Goal: Use online tool/utility: Utilize a website feature to perform a specific function

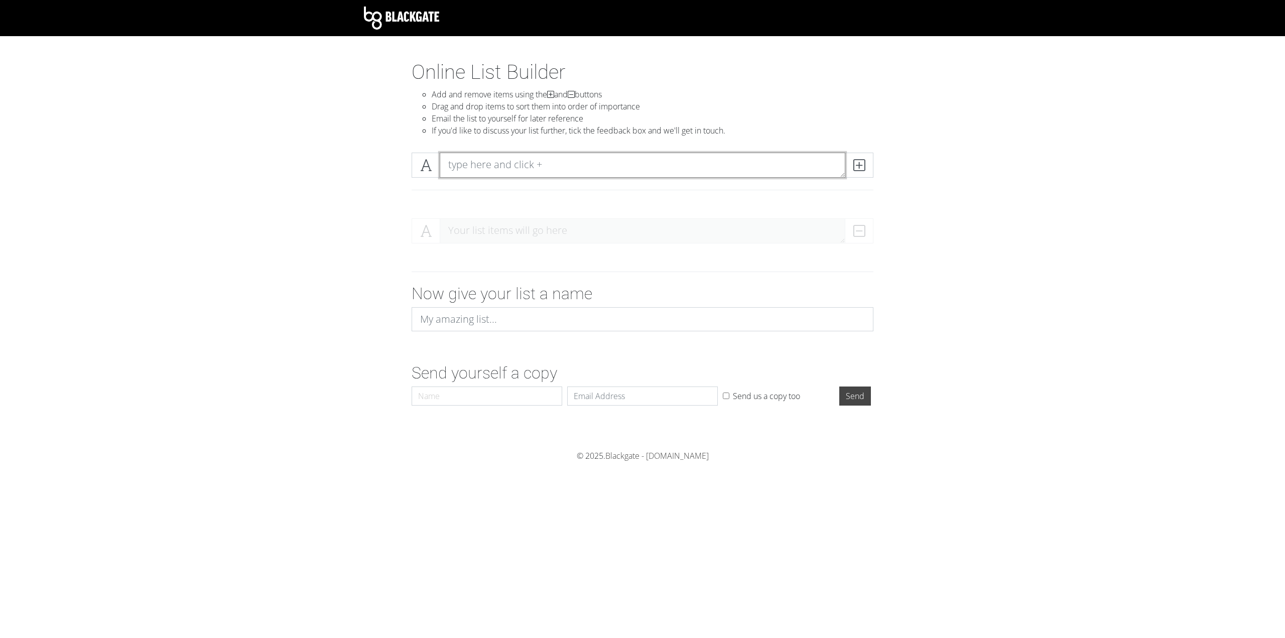
click at [478, 167] on textarea at bounding box center [643, 165] width 406 height 25
type textarea "sadasd"
click at [868, 163] on span at bounding box center [859, 165] width 29 height 25
click at [697, 241] on textarea "sadasd" at bounding box center [643, 230] width 406 height 25
click at [779, 164] on textarea at bounding box center [643, 165] width 406 height 25
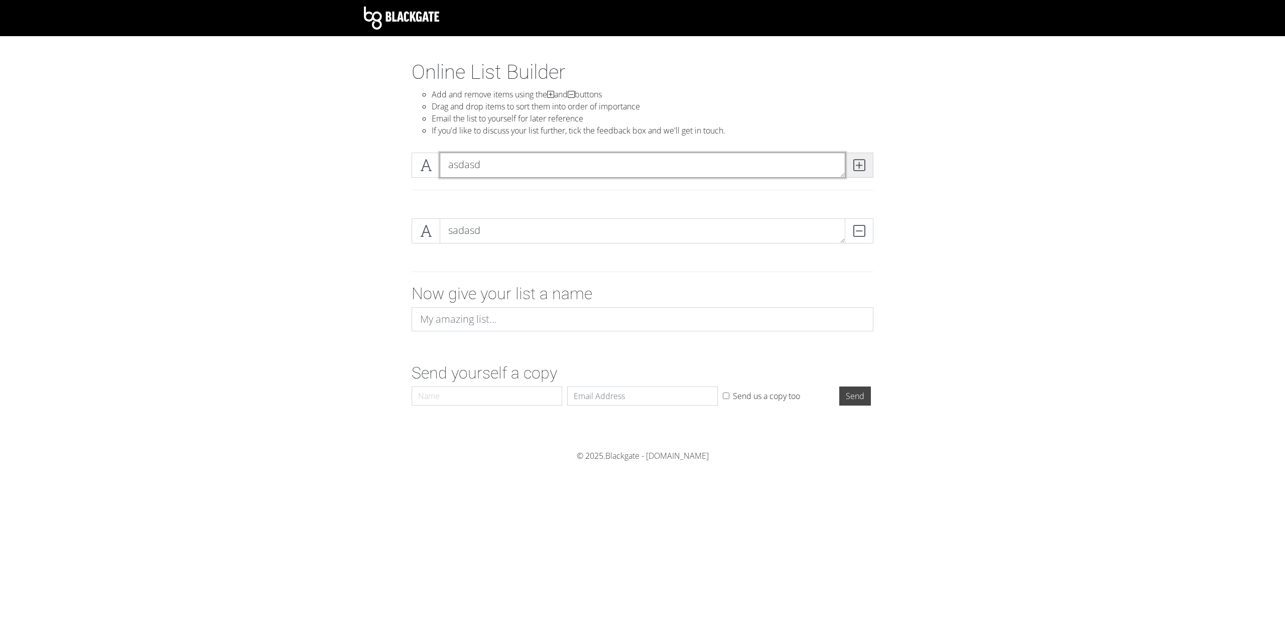
type textarea "asdasd"
click at [861, 160] on icon at bounding box center [859, 165] width 12 height 10
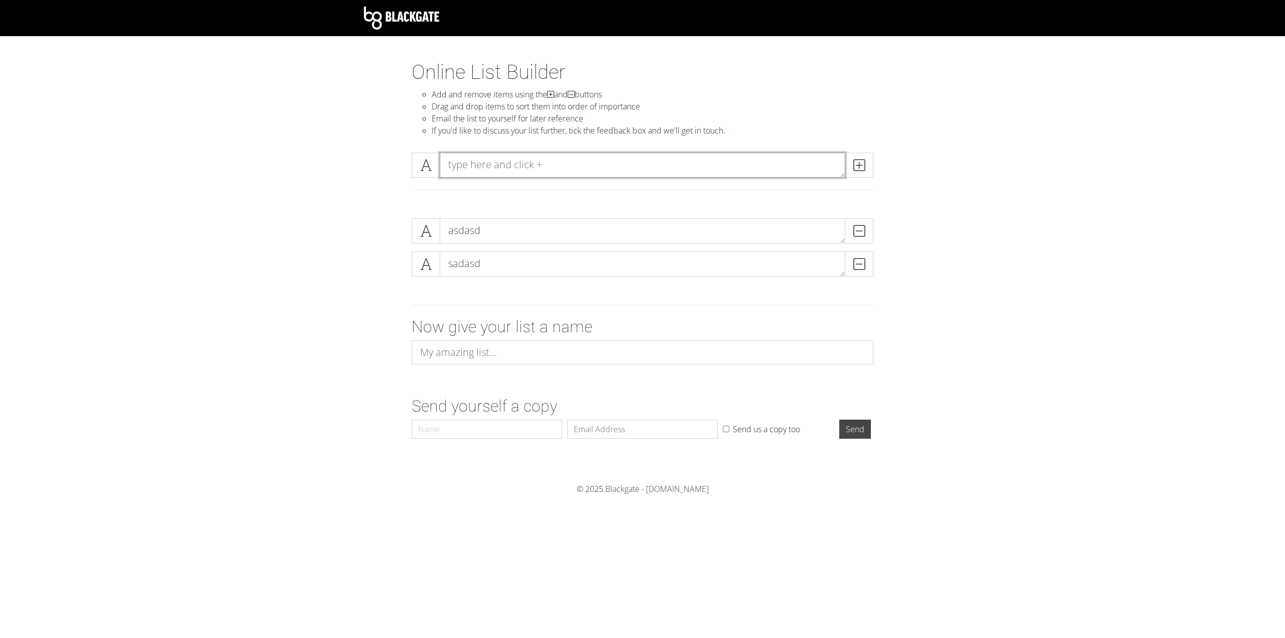
click at [549, 168] on textarea at bounding box center [643, 165] width 406 height 25
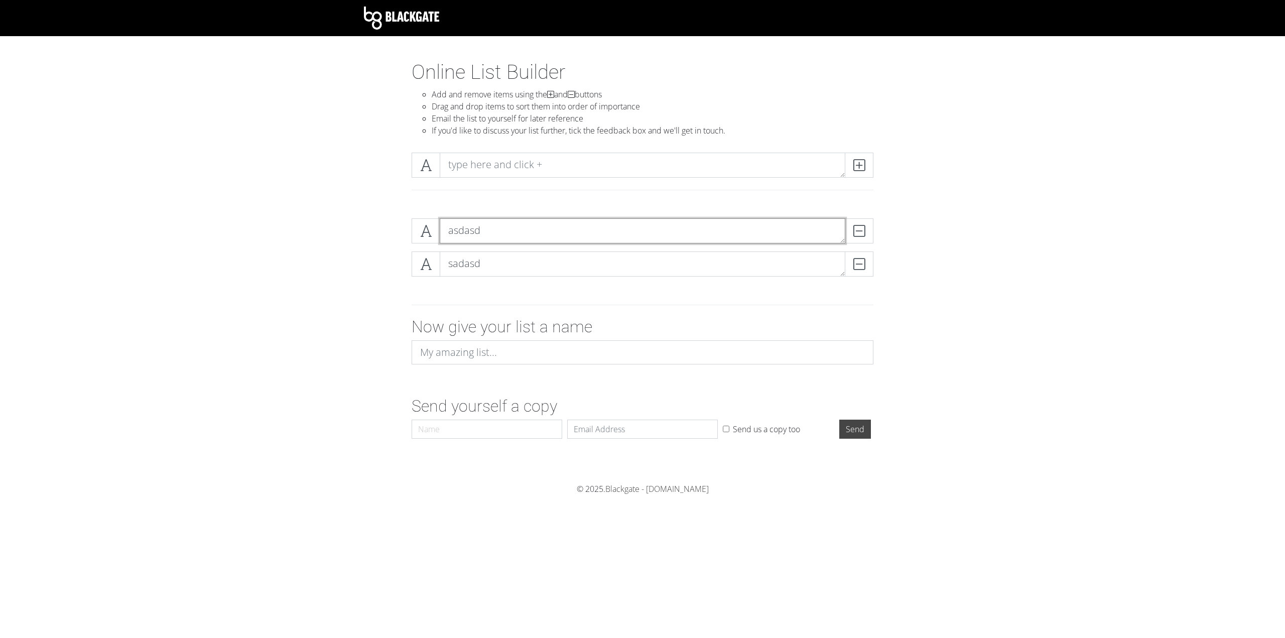
click at [505, 228] on textarea "asdasd" at bounding box center [643, 230] width 406 height 25
type textarea "Fl3xm3ist3r"
click at [496, 254] on textarea "sadasd" at bounding box center [643, 263] width 406 height 25
type textarea "[PERSON_NAME]"
click at [512, 238] on textarea "Fl3xm3ist3r" at bounding box center [643, 230] width 406 height 25
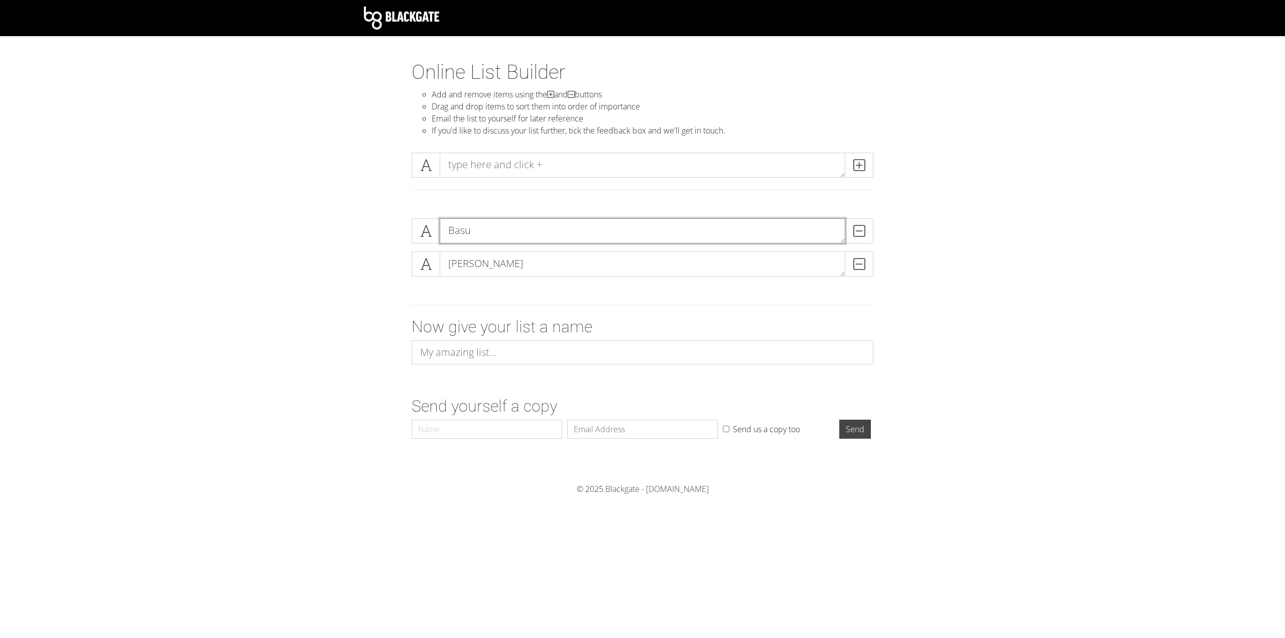
type textarea "Basu"
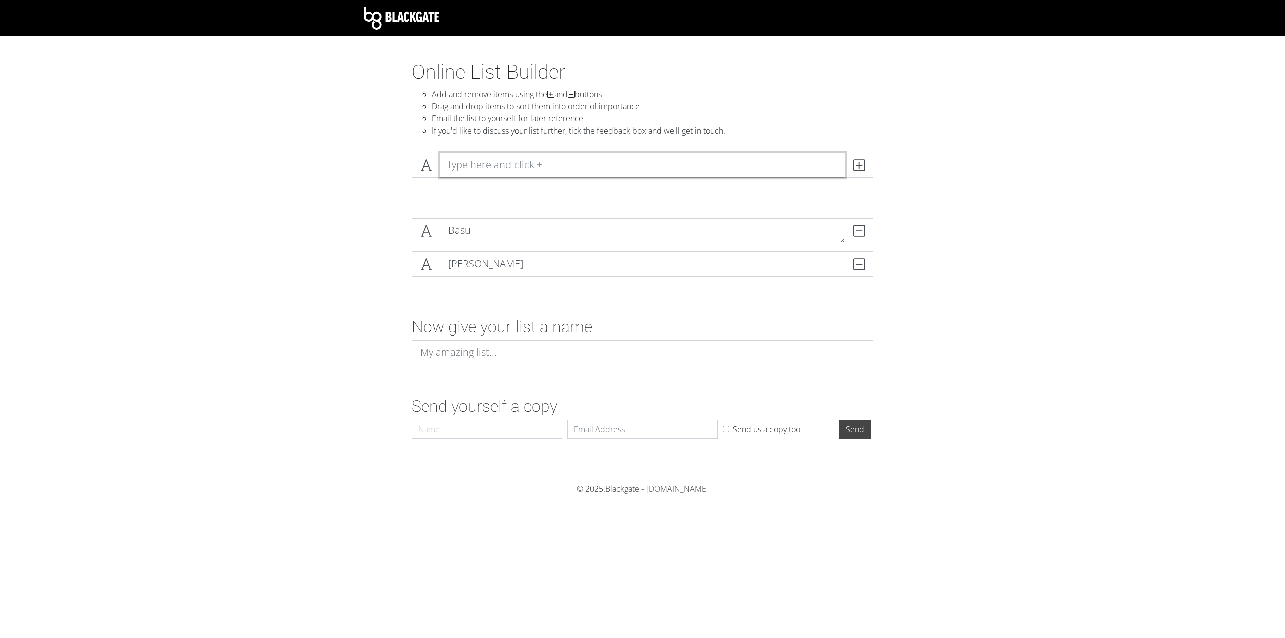
click at [540, 170] on textarea at bounding box center [643, 165] width 406 height 25
type textarea "Edi"
click at [854, 164] on icon at bounding box center [859, 165] width 12 height 10
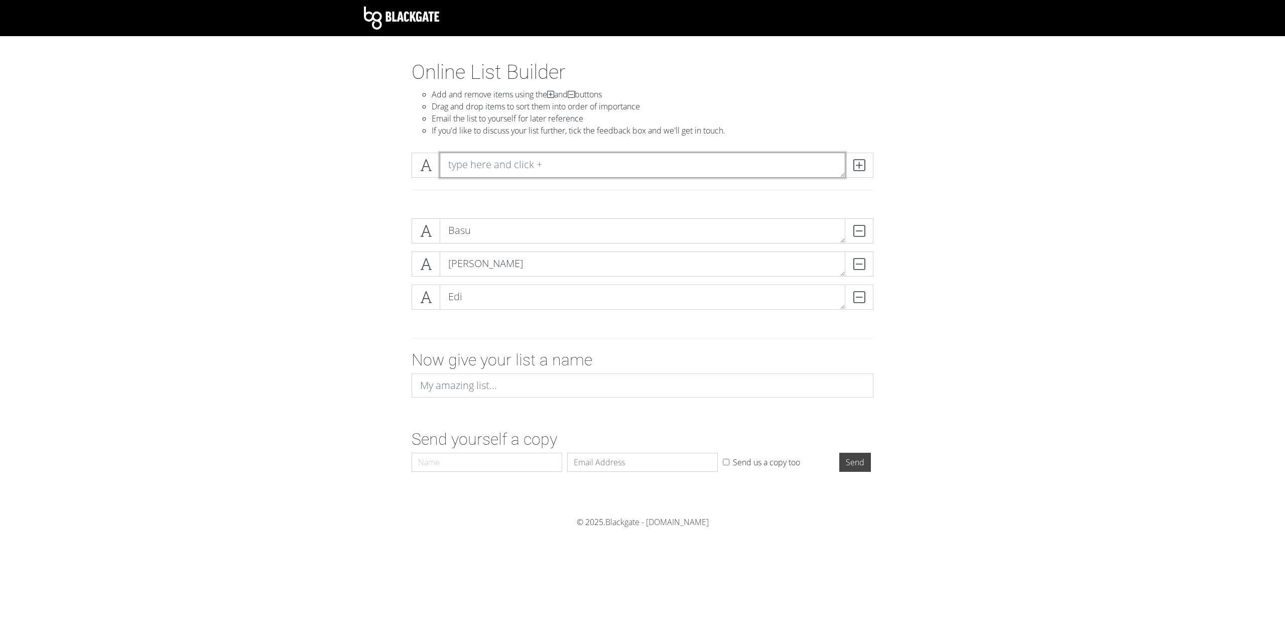
click at [767, 171] on textarea at bounding box center [643, 165] width 406 height 25
click at [527, 388] on input at bounding box center [643, 385] width 462 height 24
type input "asdasd,dasdads"
click at [839, 453] on input "Send" at bounding box center [855, 462] width 32 height 19
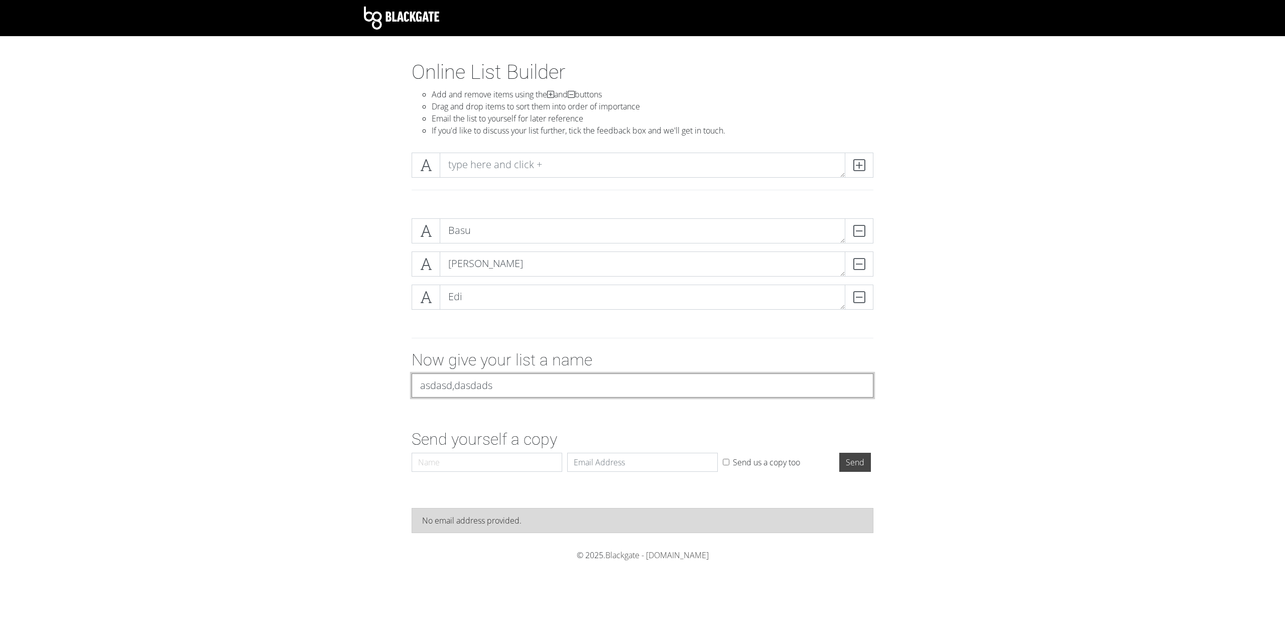
click at [527, 388] on input "asdasd,dasdads" at bounding box center [643, 385] width 462 height 24
click at [401, 355] on div "Now give your list a name" at bounding box center [642, 377] width 572 height 55
click at [563, 168] on textarea at bounding box center [643, 165] width 406 height 25
type textarea "Spasti"
drag, startPoint x: 851, startPoint y: 166, endPoint x: 586, endPoint y: 161, distance: 265.0
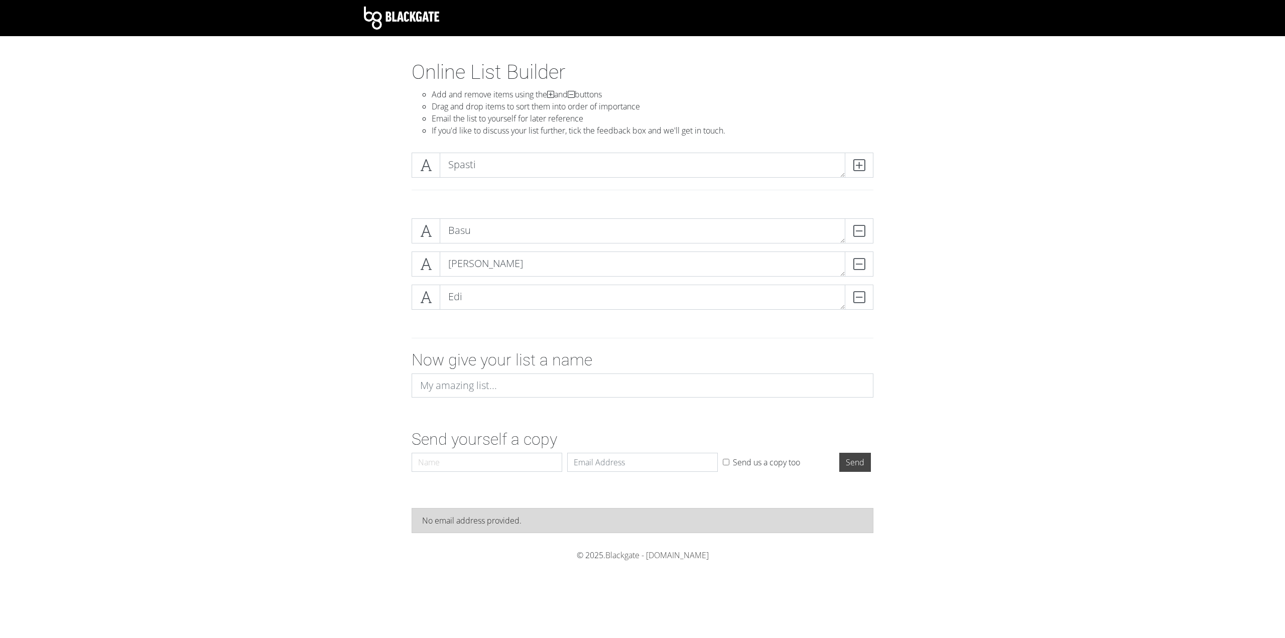
click at [849, 166] on span at bounding box center [859, 165] width 29 height 25
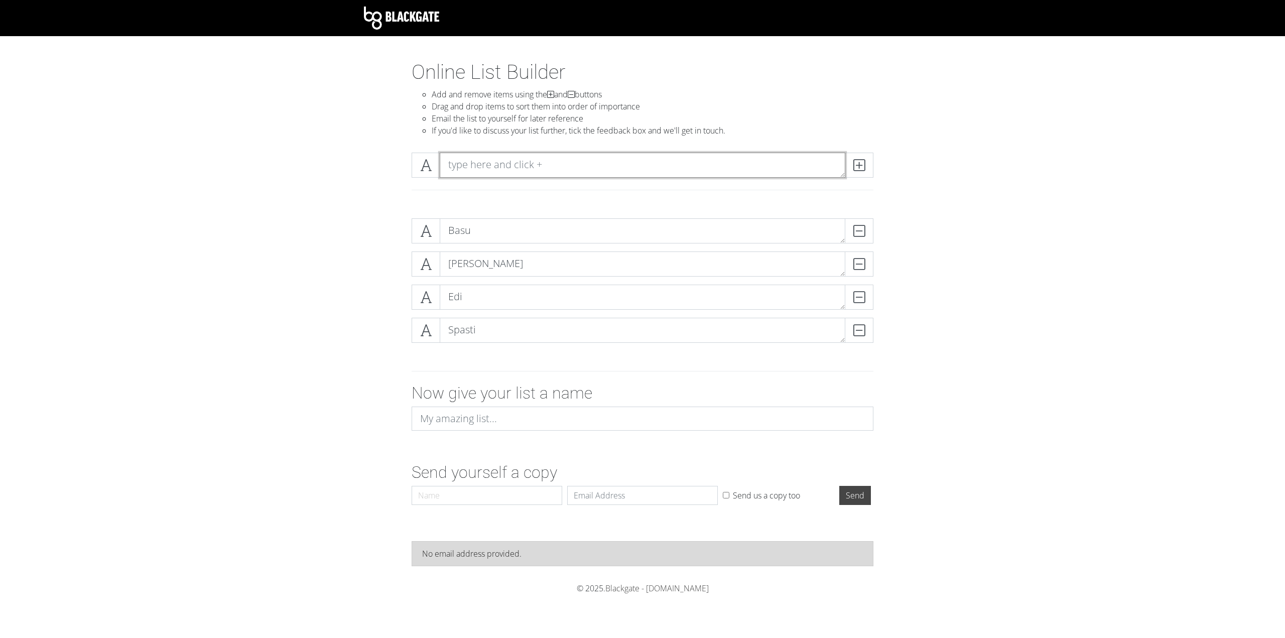
click at [525, 155] on textarea at bounding box center [643, 165] width 406 height 25
click at [523, 158] on textarea at bounding box center [643, 165] width 406 height 25
type textarea "Till"
click at [852, 167] on span at bounding box center [859, 165] width 29 height 25
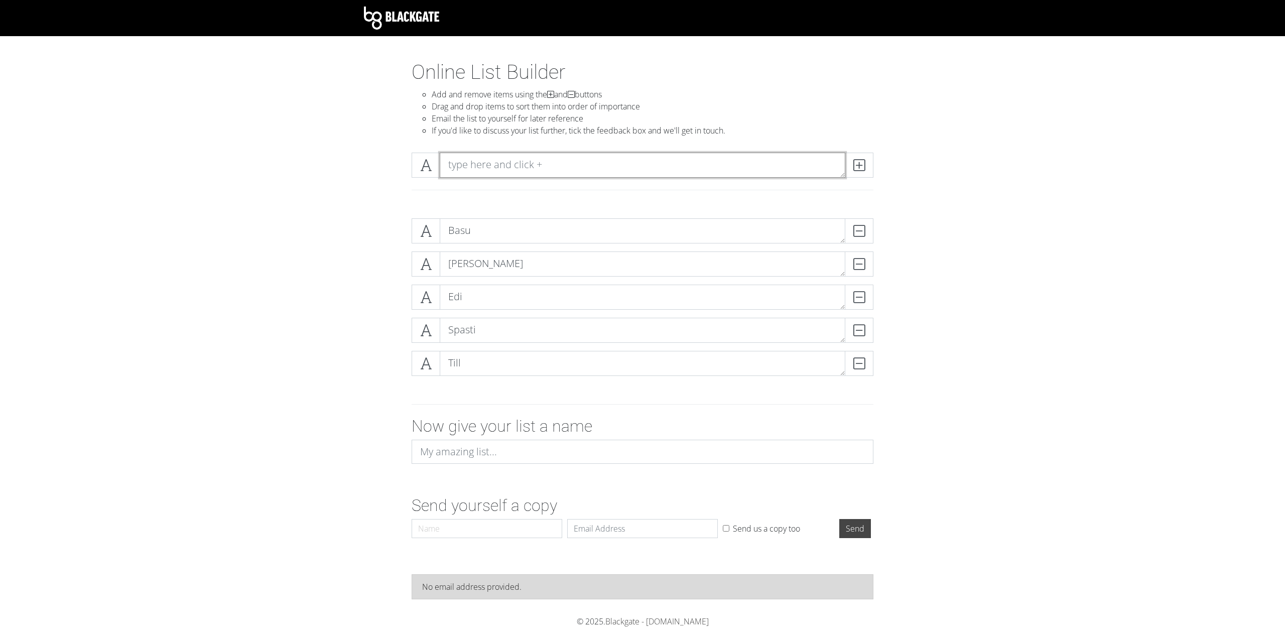
click at [444, 160] on textarea at bounding box center [643, 165] width 406 height 25
click at [475, 171] on textarea at bounding box center [643, 165] width 406 height 25
type textarea "Nichti"
click at [865, 164] on span at bounding box center [859, 165] width 29 height 25
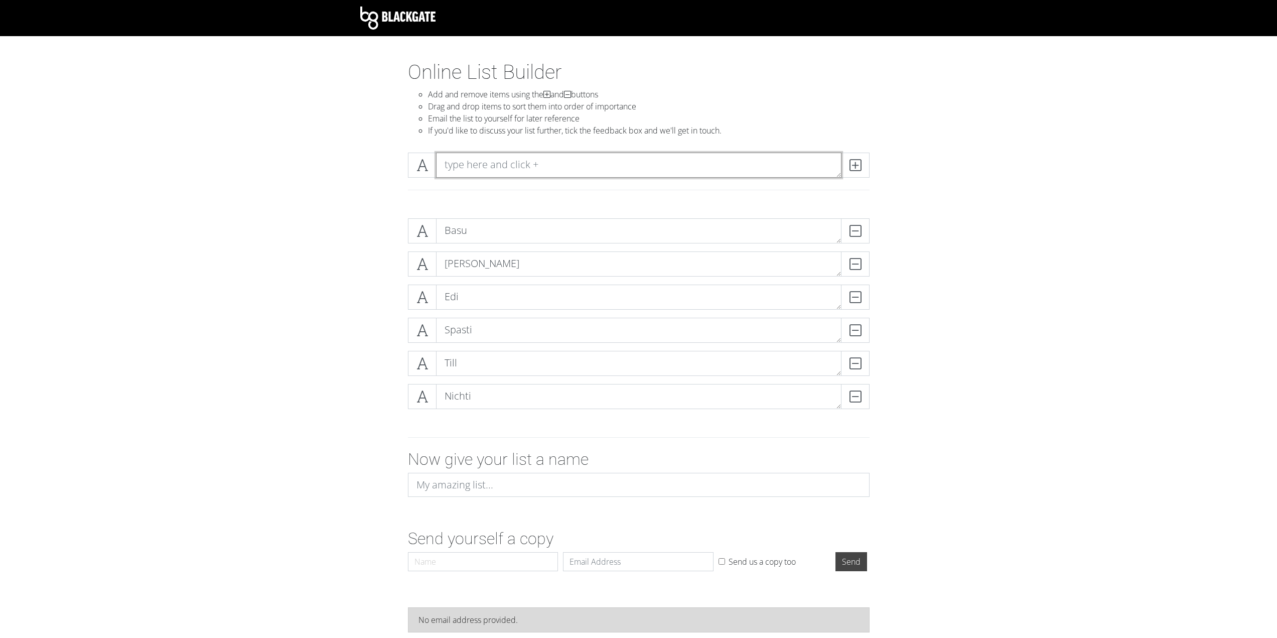
click at [587, 153] on textarea at bounding box center [639, 165] width 406 height 25
click at [585, 160] on textarea at bounding box center [639, 165] width 406 height 25
type textarea "Jan"
click at [845, 161] on span at bounding box center [855, 165] width 29 height 25
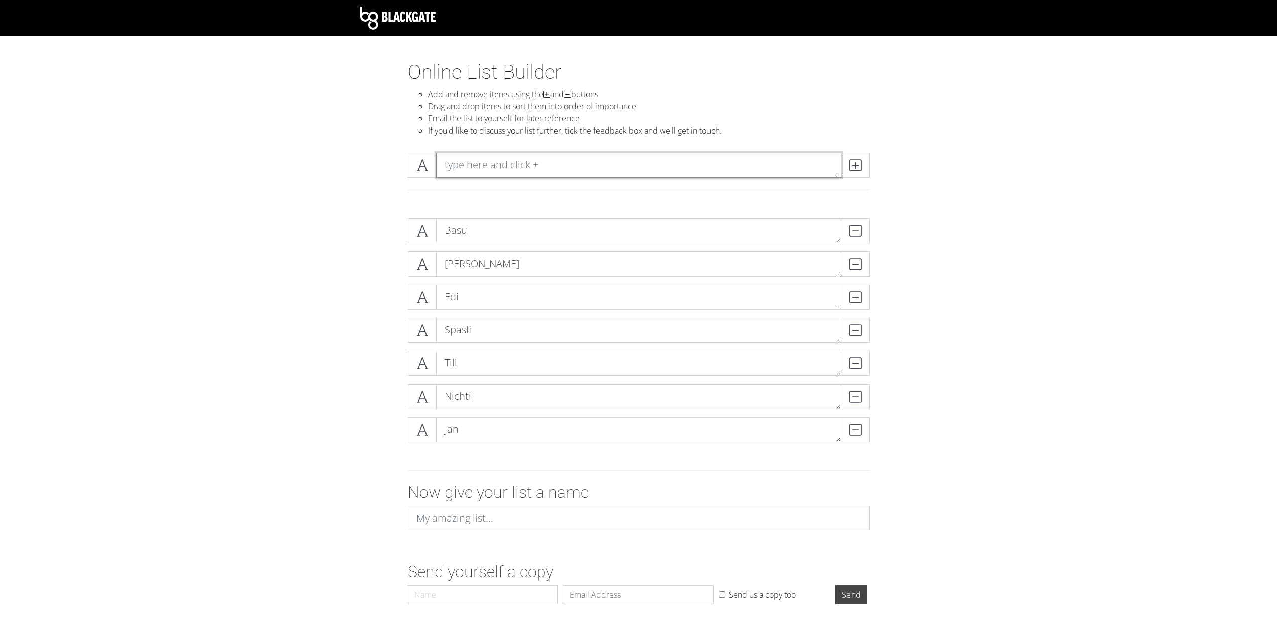
click at [675, 160] on textarea at bounding box center [639, 165] width 406 height 25
type textarea "Sisu"
click at [862, 171] on span at bounding box center [855, 165] width 29 height 25
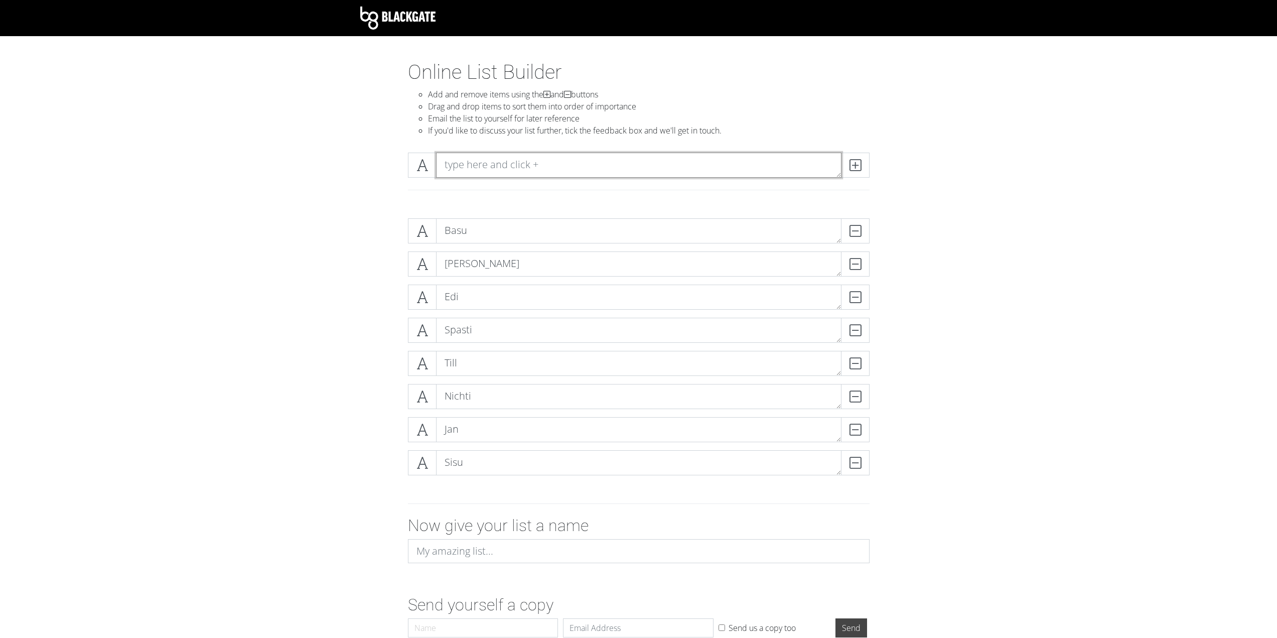
click at [531, 153] on textarea at bounding box center [639, 165] width 406 height 25
click at [525, 164] on textarea at bounding box center [639, 165] width 406 height 25
click at [1004, 381] on form "[PERSON_NAME] Basu DELETE [PERSON_NAME] DELETE [PERSON_NAME] Sisu DELETE Spasti…" at bounding box center [638, 426] width 1277 height 432
click at [1041, 420] on form "[PERSON_NAME] Basu DELETE [PERSON_NAME] DELETE [PERSON_NAME] Sisu DELETE Spasti…" at bounding box center [638, 426] width 1277 height 432
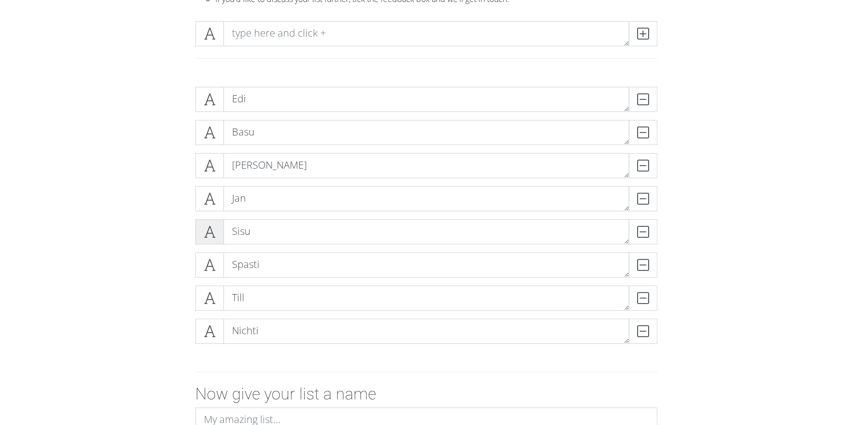
scroll to position [133, 0]
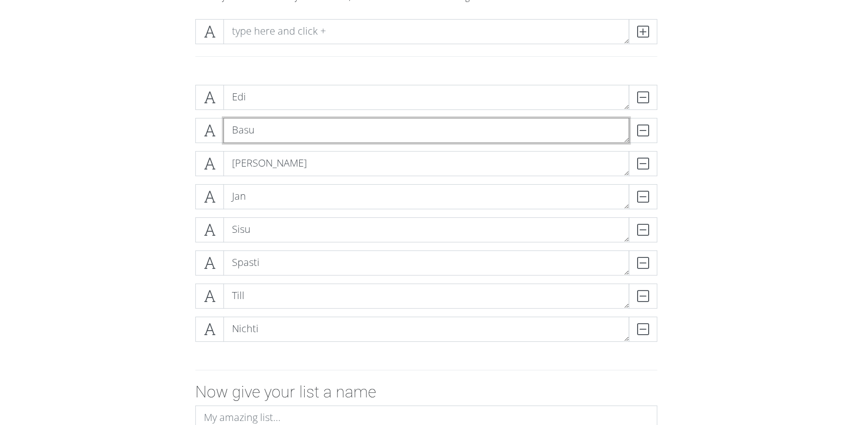
click at [260, 132] on textarea "Basu" at bounding box center [426, 130] width 406 height 25
click at [242, 132] on textarea "Basu" at bounding box center [426, 130] width 406 height 25
click at [279, 127] on textarea "Basu" at bounding box center [426, 130] width 406 height 25
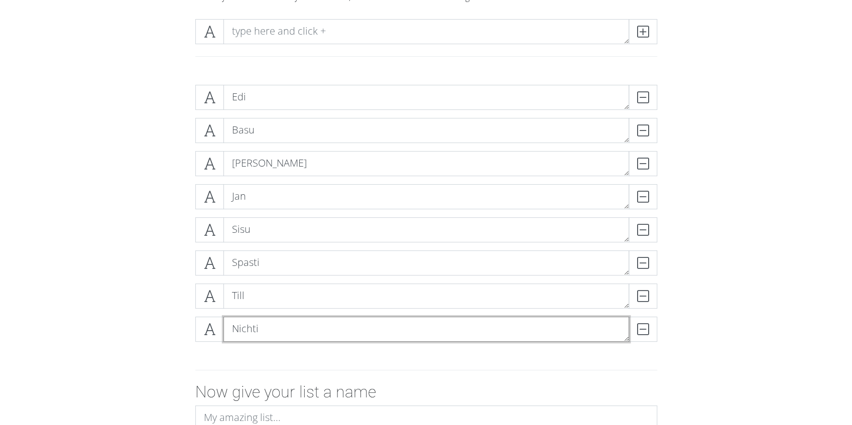
click at [246, 326] on textarea "Nichti" at bounding box center [426, 329] width 406 height 25
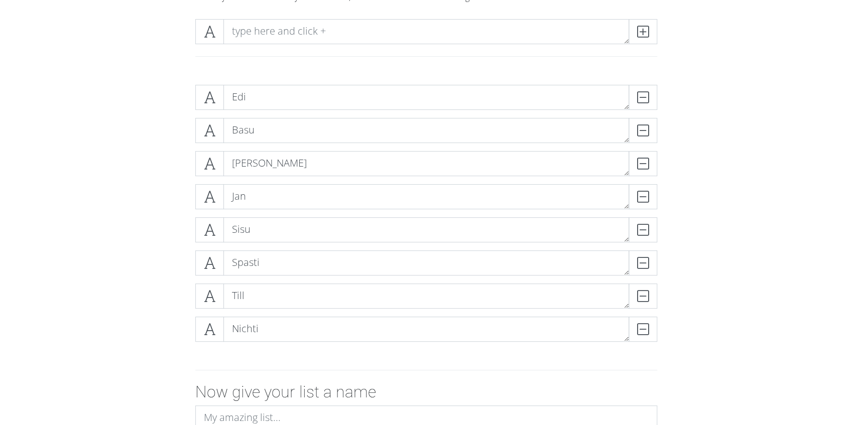
click at [160, 327] on div "[PERSON_NAME] Basu DELETE [PERSON_NAME] DELETE [PERSON_NAME] Sisu DELETE Spasti…" at bounding box center [426, 217] width 572 height 281
click at [257, 263] on textarea "Spasti" at bounding box center [426, 262] width 406 height 25
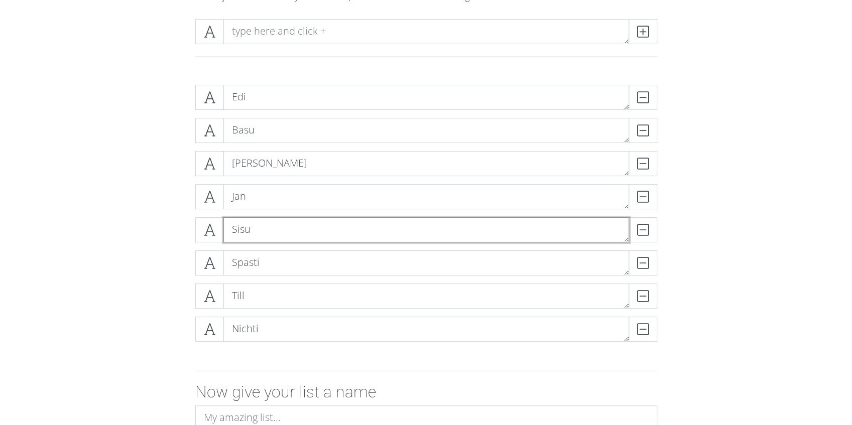
click at [254, 228] on textarea "Sisu" at bounding box center [426, 229] width 406 height 25
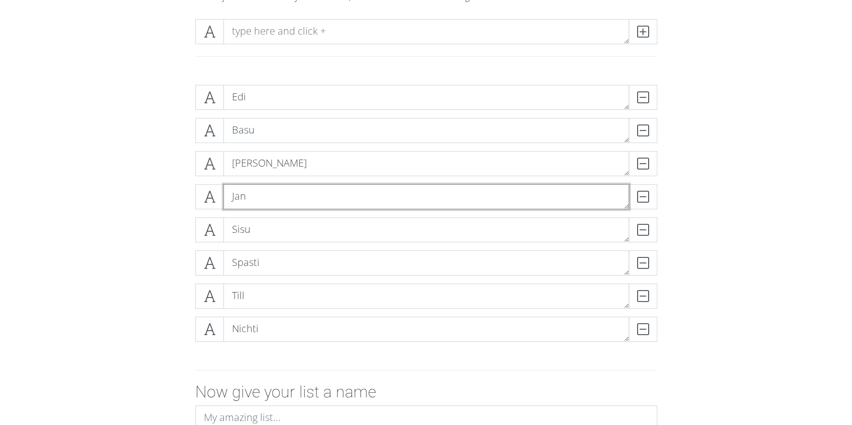
click at [251, 204] on textarea "Jan" at bounding box center [426, 196] width 406 height 25
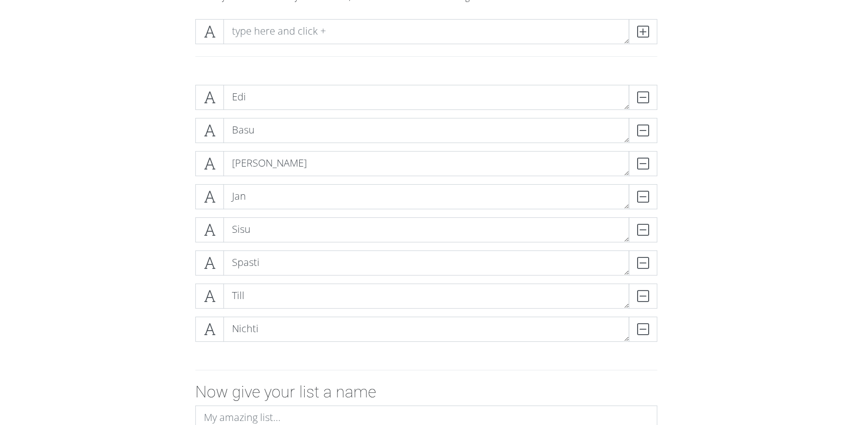
click at [119, 281] on form "[PERSON_NAME] Basu DELETE [PERSON_NAME] DELETE [PERSON_NAME] Sisu DELETE Spasti…" at bounding box center [426, 293] width 852 height 432
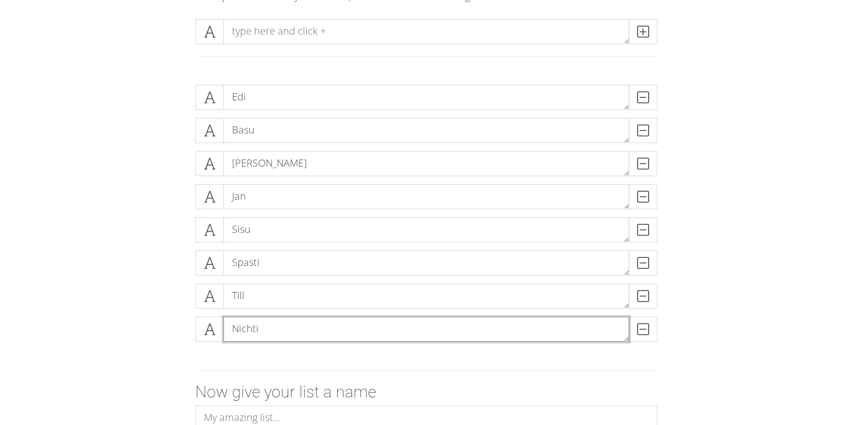
click at [255, 329] on textarea "Nichti" at bounding box center [426, 329] width 406 height 25
click at [244, 296] on textarea "Till" at bounding box center [426, 296] width 406 height 25
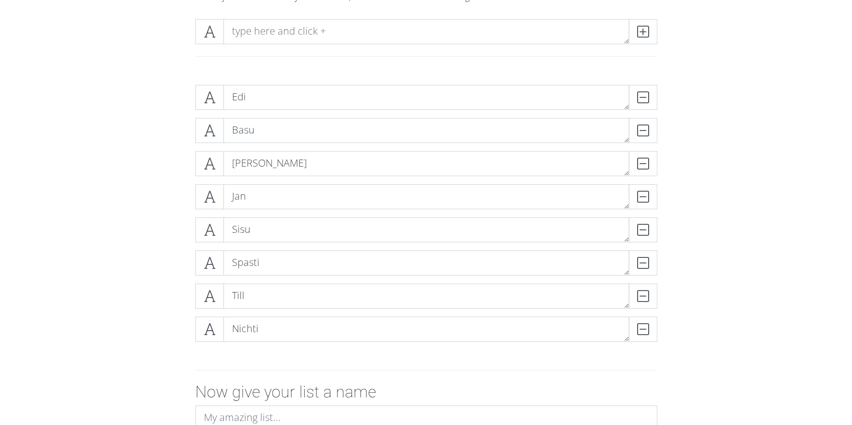
drag, startPoint x: 157, startPoint y: 281, endPoint x: 190, endPoint y: 269, distance: 35.1
click at [158, 281] on div "[PERSON_NAME] Basu DELETE [PERSON_NAME] DELETE [PERSON_NAME] Sisu DELETE Spasti…" at bounding box center [426, 217] width 572 height 281
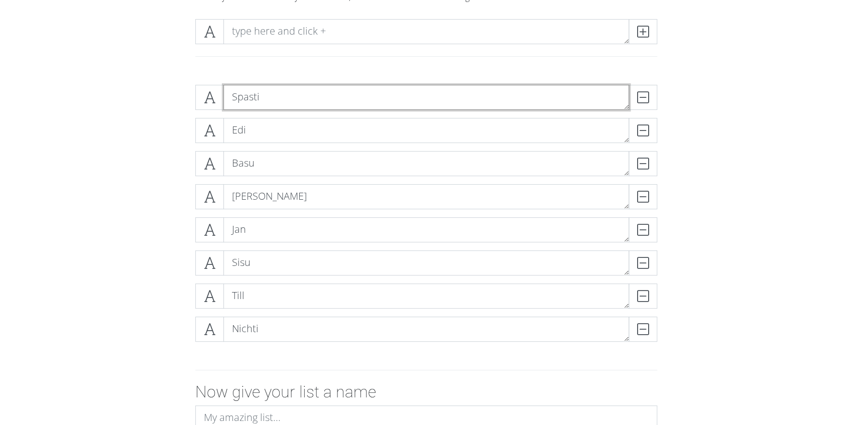
click at [264, 96] on textarea "Spasti" at bounding box center [426, 97] width 406 height 25
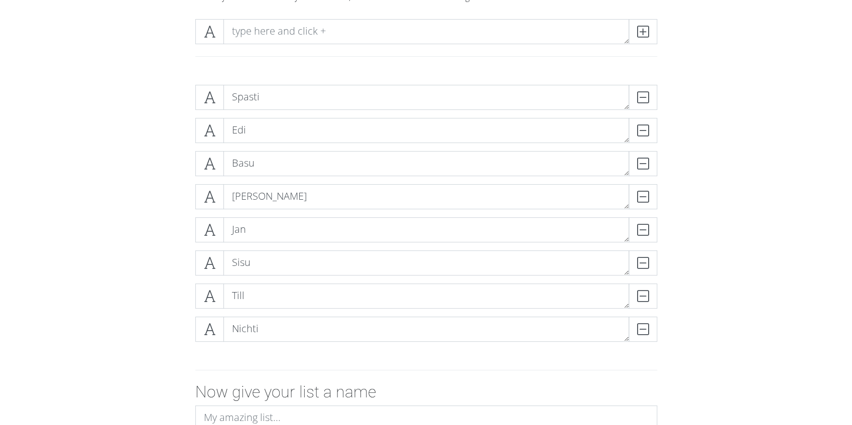
click at [222, 67] on div at bounding box center [426, 60] width 477 height 17
click at [241, 31] on textarea at bounding box center [426, 31] width 406 height 25
type textarea "Unknown"
click at [647, 32] on icon at bounding box center [643, 32] width 12 height 10
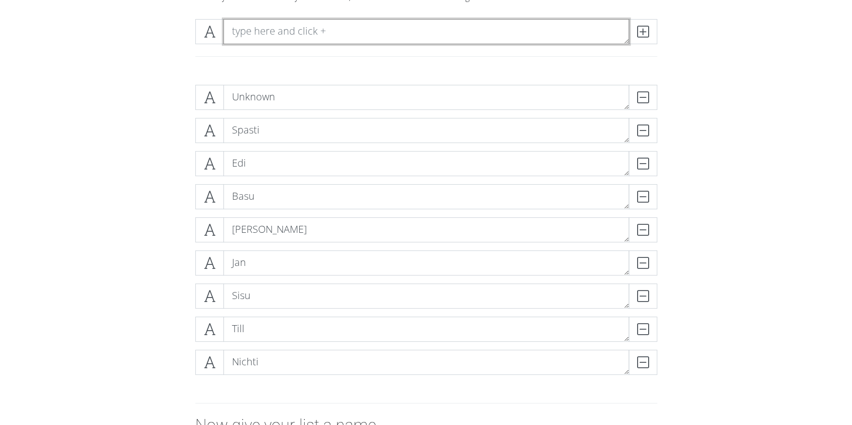
click at [277, 22] on textarea at bounding box center [426, 31] width 406 height 25
type textarea "Unknown"
drag, startPoint x: 642, startPoint y: 40, endPoint x: 601, endPoint y: 49, distance: 41.6
click at [642, 40] on span at bounding box center [642, 31] width 29 height 25
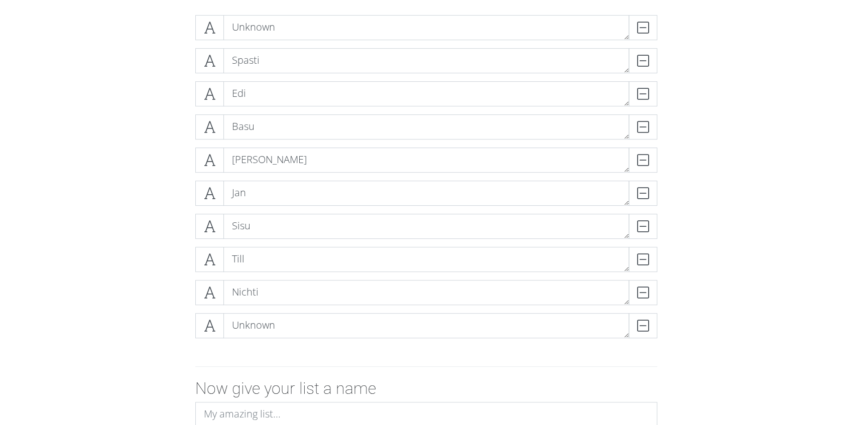
scroll to position [201, 0]
click at [87, 240] on form "Unknown DELETE Spasti DELETE Edi DELETE Basu DELETE [PERSON_NAME] DELETE [PERSO…" at bounding box center [426, 259] width 852 height 498
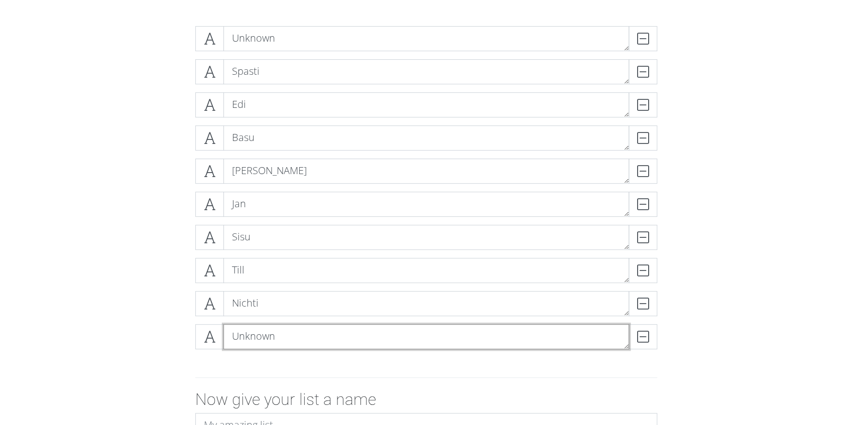
scroll to position [167, 0]
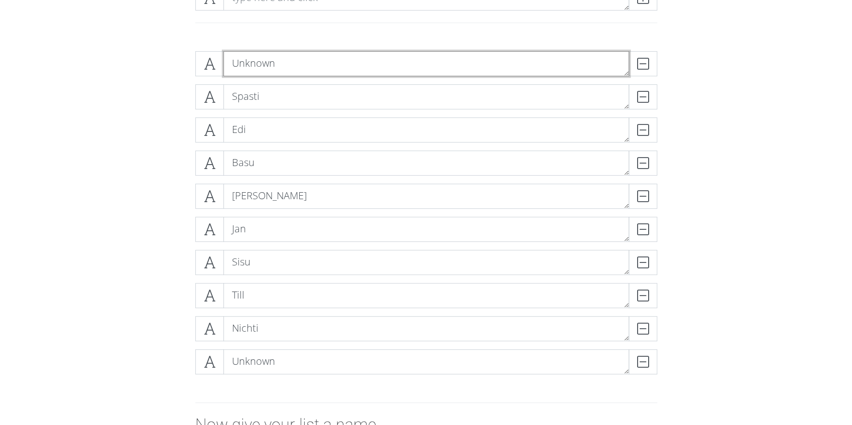
click at [259, 61] on textarea "Unknown" at bounding box center [426, 63] width 406 height 25
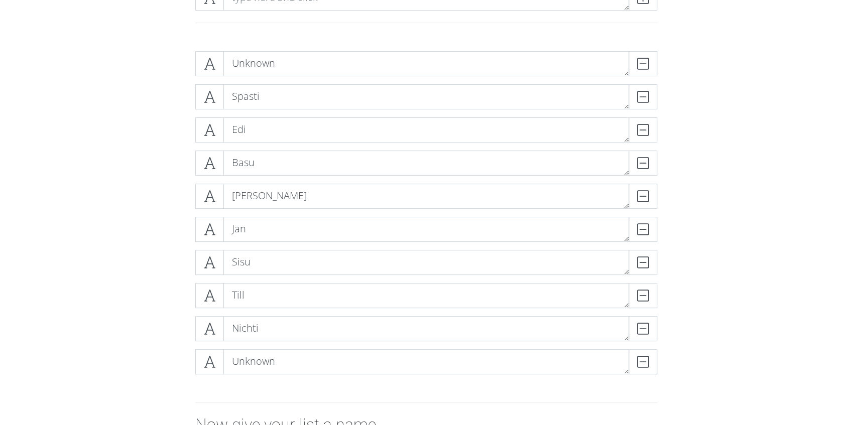
click at [98, 169] on form "Unknown DELETE Spasti DELETE Edi DELETE Basu DELETE [PERSON_NAME] DELETE [PERSO…" at bounding box center [426, 292] width 852 height 498
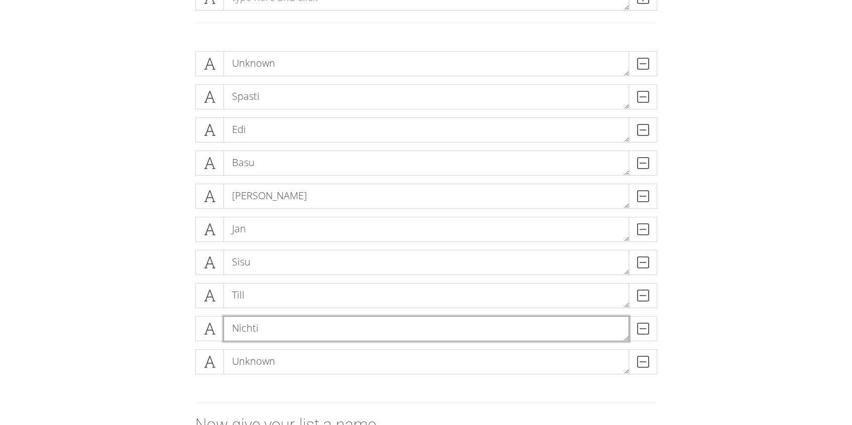
click at [261, 329] on textarea "Nichti" at bounding box center [426, 328] width 406 height 25
click at [232, 324] on textarea "Nichti" at bounding box center [426, 328] width 406 height 25
click at [297, 324] on textarea "Nichti" at bounding box center [426, 328] width 406 height 25
click at [272, 339] on textarea "Nichti" at bounding box center [426, 328] width 406 height 25
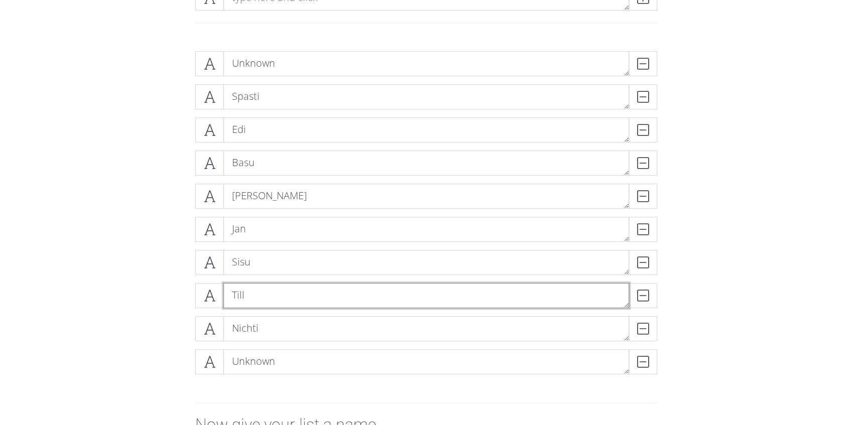
click at [249, 297] on textarea "Till" at bounding box center [426, 295] width 406 height 25
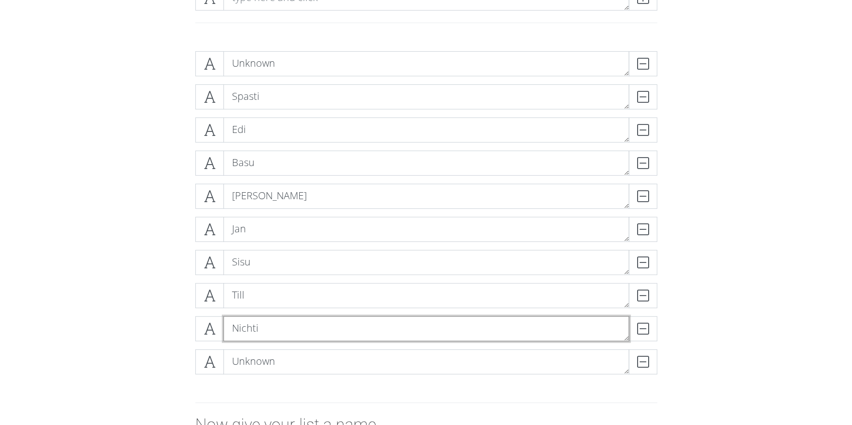
click at [269, 329] on textarea "Nichti" at bounding box center [426, 328] width 406 height 25
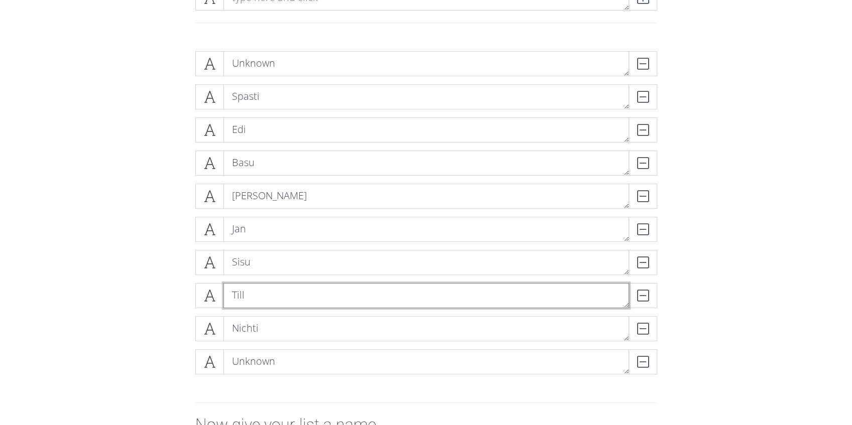
click at [259, 295] on textarea "Till" at bounding box center [426, 295] width 406 height 25
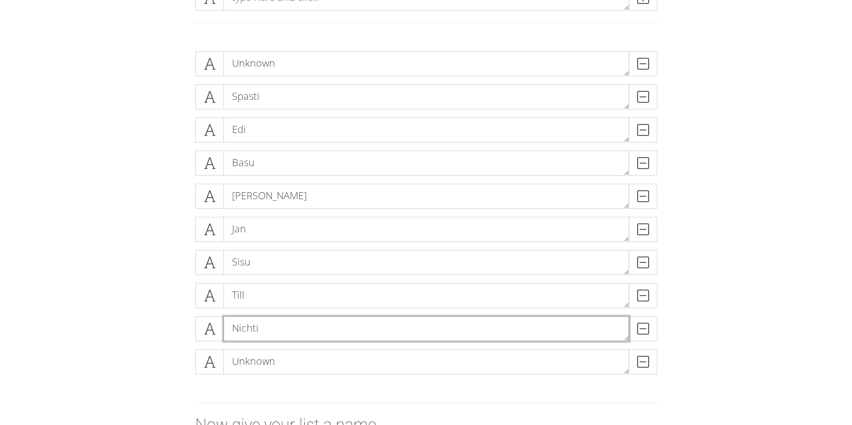
drag, startPoint x: 271, startPoint y: 322, endPoint x: 259, endPoint y: 293, distance: 31.6
click at [271, 322] on textarea "Nichti" at bounding box center [426, 328] width 406 height 25
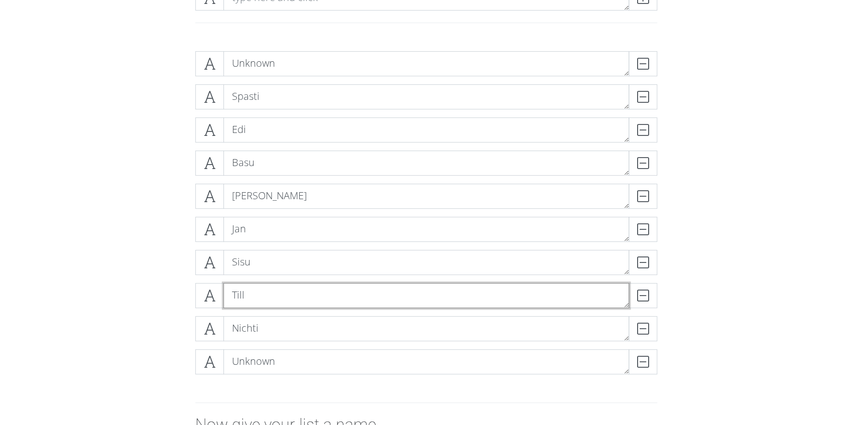
click at [259, 292] on textarea "Till" at bounding box center [426, 295] width 406 height 25
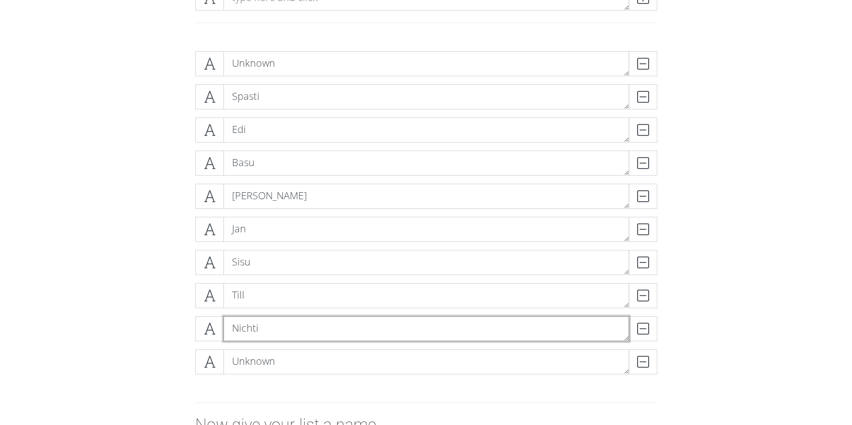
click at [268, 325] on textarea "Nichti" at bounding box center [426, 328] width 406 height 25
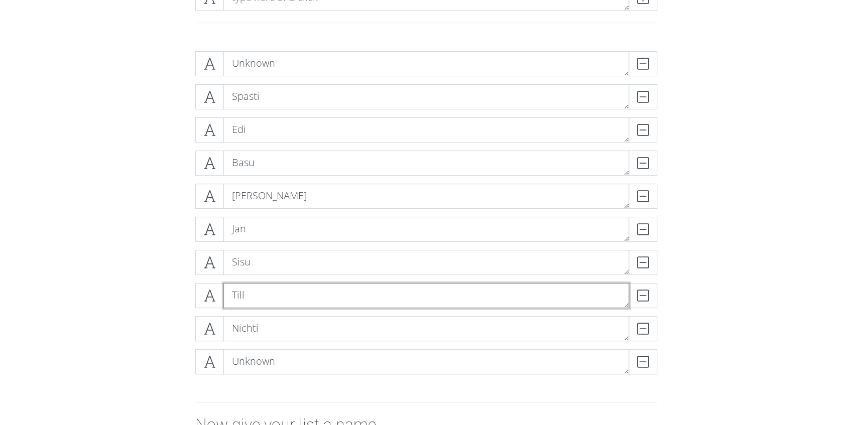
click at [262, 299] on textarea "Till" at bounding box center [426, 295] width 406 height 25
click at [158, 268] on div "Unknown DELETE Spasti DELETE Edi DELETE Basu DELETE [PERSON_NAME] DELETE [PERSO…" at bounding box center [426, 216] width 572 height 347
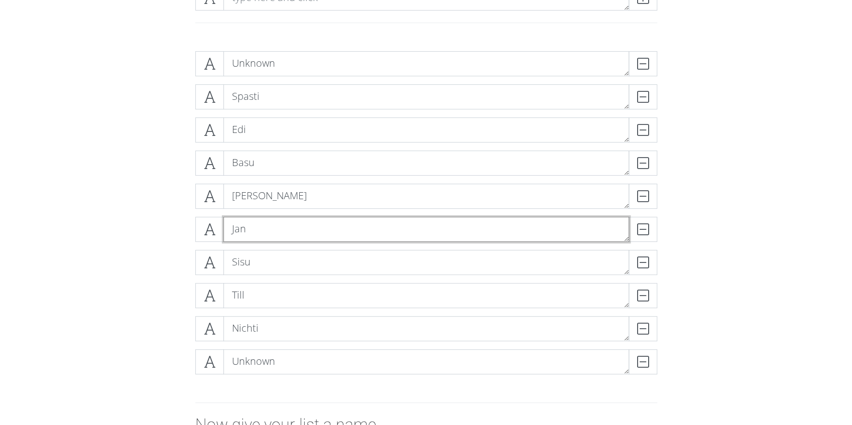
click at [241, 230] on textarea "Jan" at bounding box center [426, 229] width 406 height 25
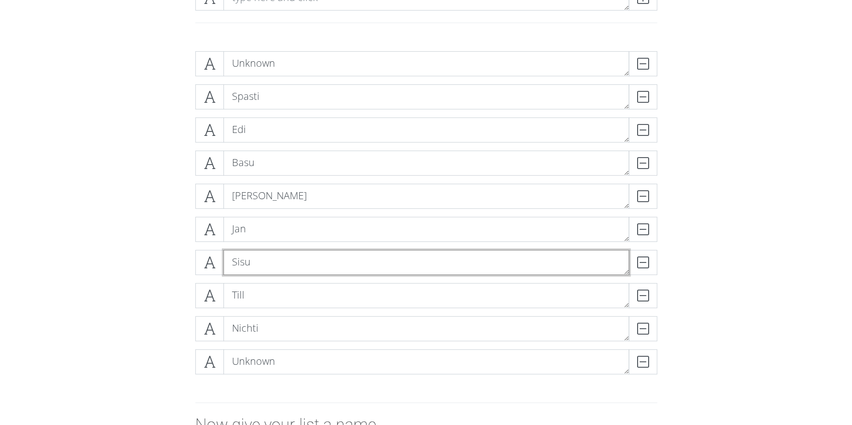
click at [253, 261] on textarea "Sisu" at bounding box center [426, 262] width 406 height 25
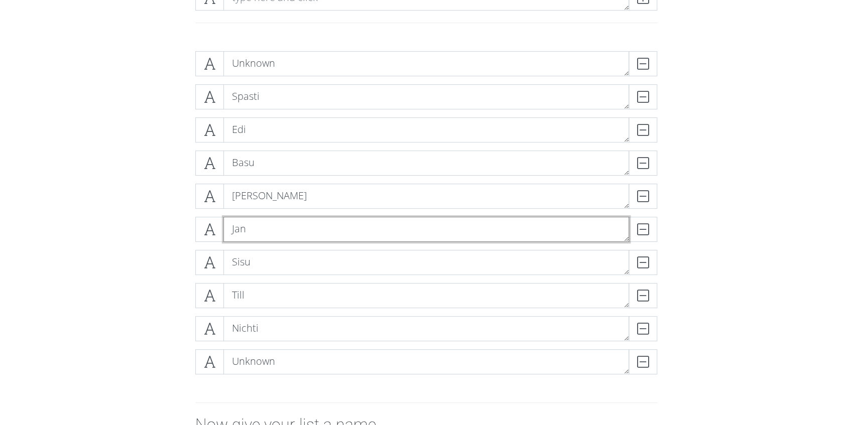
click at [250, 228] on textarea "Jan" at bounding box center [426, 229] width 406 height 25
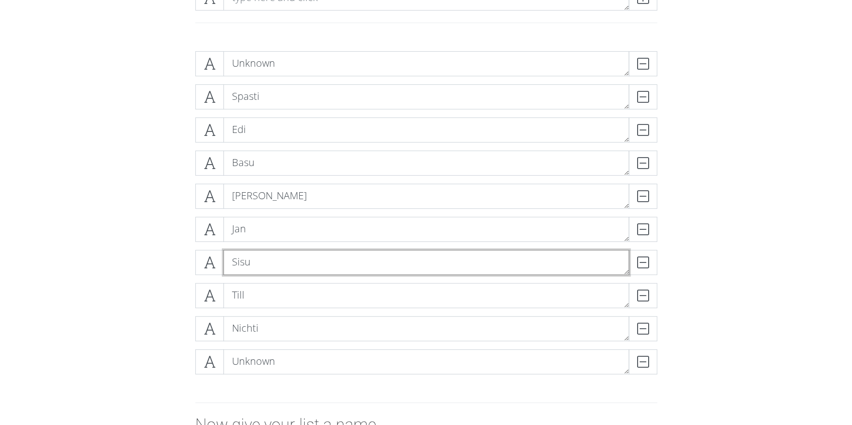
click at [271, 267] on textarea "Sisu" at bounding box center [426, 262] width 406 height 25
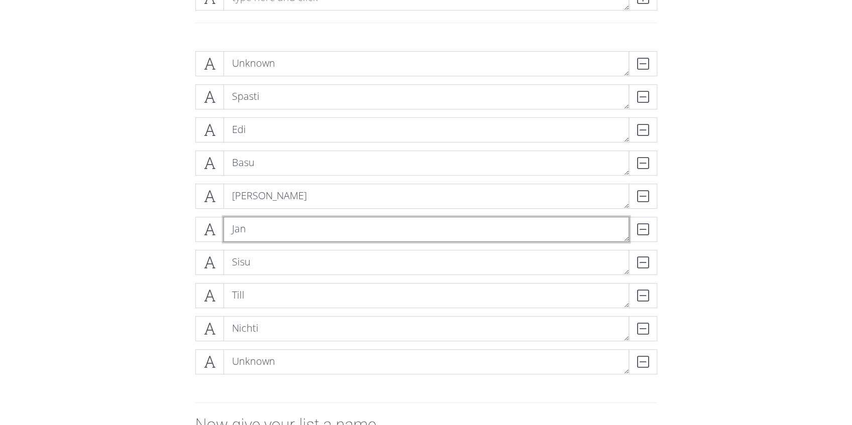
click at [255, 232] on textarea "Jan" at bounding box center [426, 229] width 406 height 25
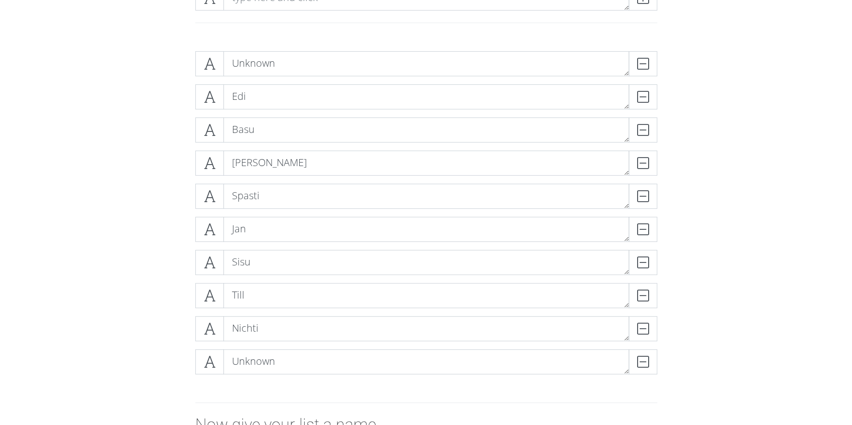
click at [151, 193] on div "Unknown DELETE Edi DELETE Basu DELETE [PERSON_NAME] DELETE Spasti DELETE [PERSO…" at bounding box center [426, 216] width 572 height 347
click at [170, 199] on div "Unknown DELETE Edi DELETE Basu DELETE [PERSON_NAME] DELETE Spasti DELETE [PERSO…" at bounding box center [426, 216] width 572 height 347
click at [167, 201] on div "Unknown DELETE Edi DELETE Basu DELETE [PERSON_NAME] DELETE Spasti DELETE [PERSO…" at bounding box center [426, 216] width 572 height 347
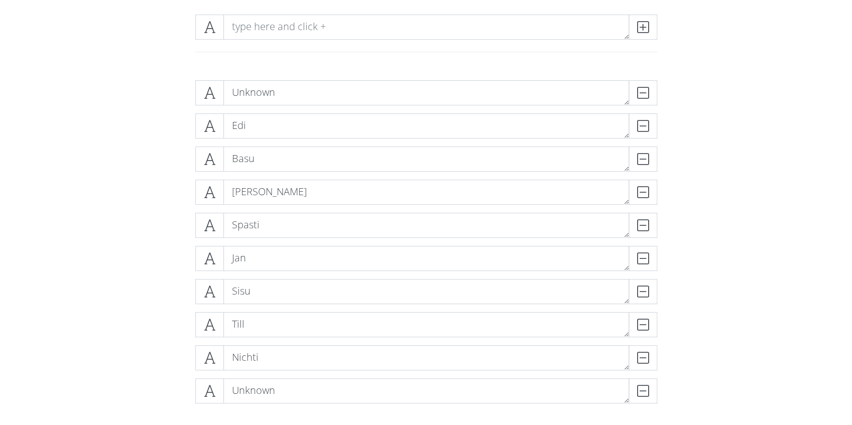
scroll to position [133, 0]
click at [142, 224] on div "Unknown DELETE Edi DELETE Basu DELETE [PERSON_NAME] DELETE Spasti DELETE [PERSO…" at bounding box center [426, 250] width 572 height 347
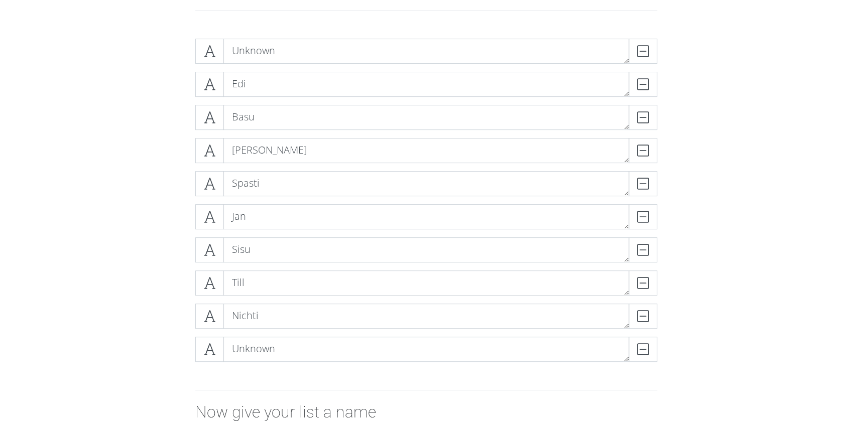
scroll to position [201, 0]
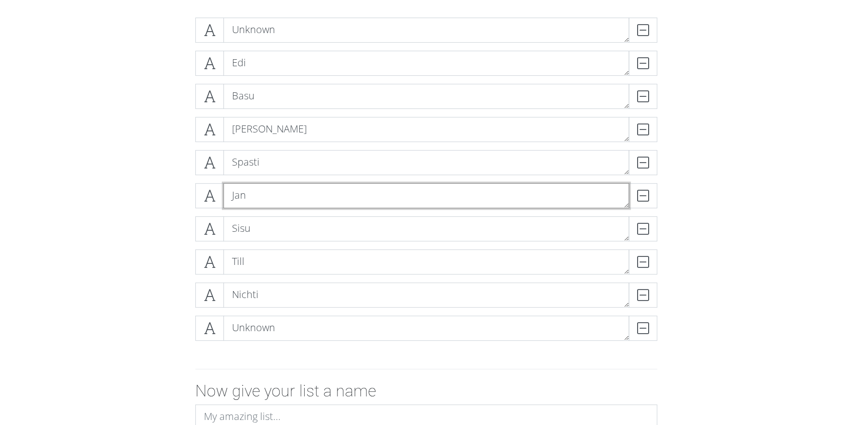
drag, startPoint x: 238, startPoint y: 196, endPoint x: 231, endPoint y: 198, distance: 6.8
click at [231, 198] on textarea "Jan" at bounding box center [426, 195] width 406 height 25
click at [263, 195] on textarea "Jan" at bounding box center [426, 195] width 406 height 25
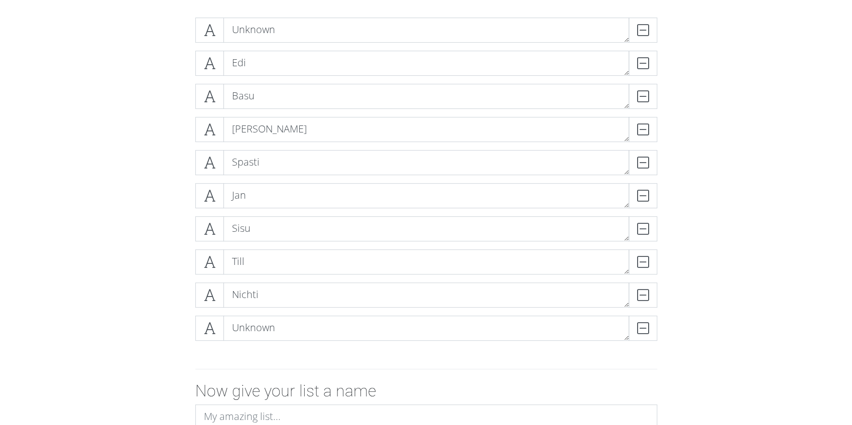
click at [142, 197] on div "Unknown DELETE Edi DELETE Basu DELETE [PERSON_NAME] DELETE Spasti DELETE [PERSO…" at bounding box center [426, 183] width 572 height 347
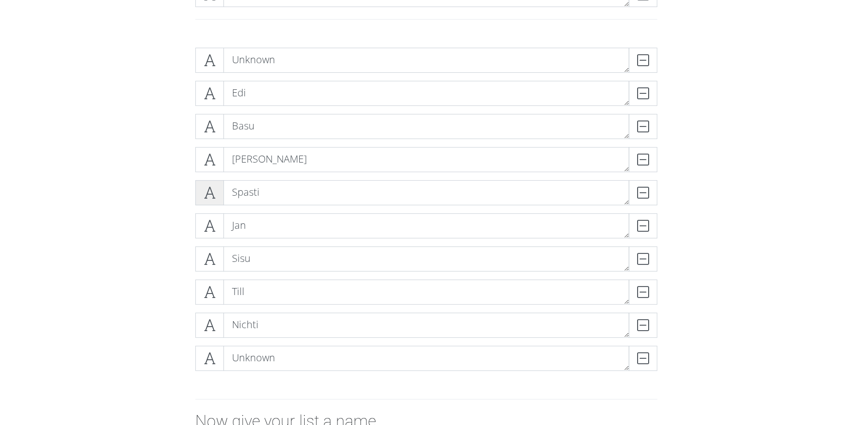
scroll to position [167, 0]
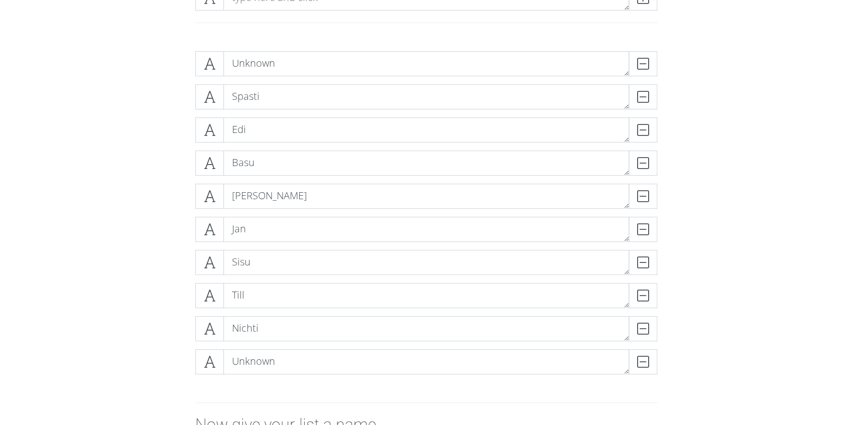
click at [142, 151] on div "Unknown DELETE Spasti DELETE Edi DELETE Basu DELETE [PERSON_NAME] DELETE [PERSO…" at bounding box center [426, 216] width 572 height 347
click at [161, 269] on div "Unknown DELETE Edi DELETE Basu DELETE [PERSON_NAME] DELETE [PERSON_NAME] Sisu D…" at bounding box center [426, 216] width 572 height 347
click at [166, 252] on div "Unknown DELETE Edi DELETE Basu DELETE [PERSON_NAME] DELETE [PERSON_NAME] Sisu D…" at bounding box center [426, 216] width 572 height 347
click at [649, 62] on div "DELETE" at bounding box center [637, 63] width 40 height 25
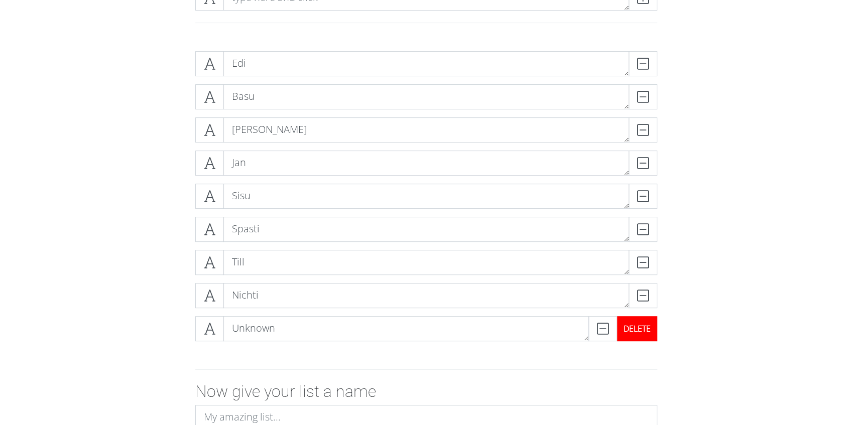
click at [636, 327] on div "DELETE" at bounding box center [637, 328] width 40 height 25
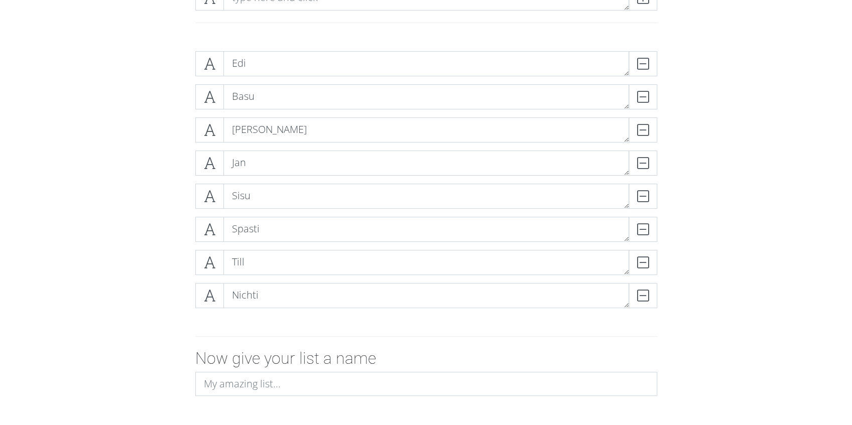
click at [688, 317] on div "[PERSON_NAME] Basu DELETE [PERSON_NAME] DELETE [PERSON_NAME] Sisu DELETE Spasti…" at bounding box center [426, 183] width 572 height 281
click at [689, 266] on div "[PERSON_NAME] Basu DELETE [PERSON_NAME] DELETE [PERSON_NAME] Sisu DELETE Spasti…" at bounding box center [426, 183] width 572 height 281
click at [709, 267] on div "[PERSON_NAME] Basu DELETE [PERSON_NAME] DELETE [PERSON_NAME] Sisu DELETE Spasti…" at bounding box center [426, 183] width 572 height 281
click at [783, 287] on form "[PERSON_NAME] Basu DELETE [PERSON_NAME] DELETE [PERSON_NAME] Sisu DELETE Spasti…" at bounding box center [426, 259] width 852 height 432
click at [153, 273] on div "[PERSON_NAME] DELETE Basu DELETE Edi DELETE [PERSON_NAME] Sisu DELETE Till DELE…" at bounding box center [426, 183] width 572 height 281
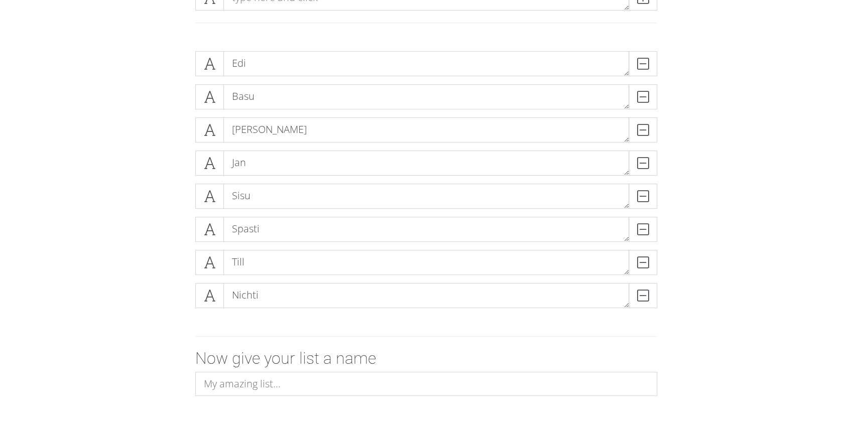
click at [146, 271] on div "[PERSON_NAME] Basu DELETE [PERSON_NAME] DELETE [PERSON_NAME] Sisu DELETE Spasti…" at bounding box center [426, 183] width 572 height 281
click at [776, 274] on form "[PERSON_NAME] Basu DELETE [PERSON_NAME] DELETE [PERSON_NAME] Sisu DELETE Spasti…" at bounding box center [426, 259] width 852 height 432
click at [256, 298] on textarea "Nichti" at bounding box center [426, 295] width 406 height 25
click at [250, 277] on div "Till DELETE" at bounding box center [426, 266] width 467 height 33
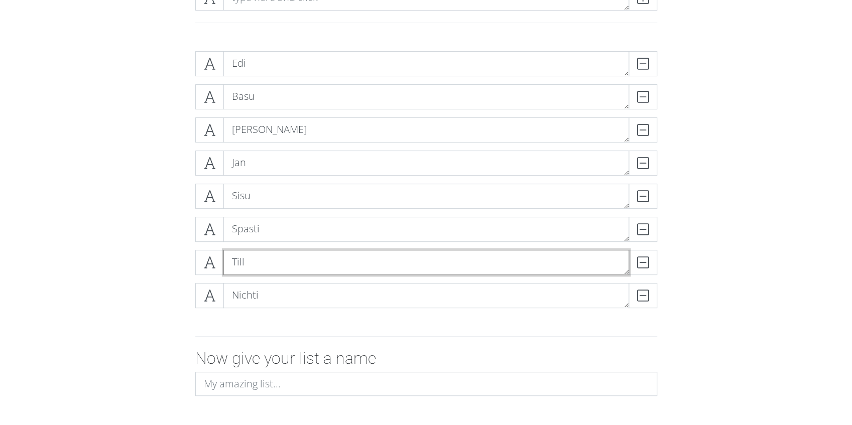
click at [248, 264] on textarea "Till" at bounding box center [426, 262] width 406 height 25
click at [148, 267] on div "[PERSON_NAME] Basu DELETE [PERSON_NAME] DELETE [PERSON_NAME] Sisu DELETE Spasti…" at bounding box center [426, 183] width 572 height 281
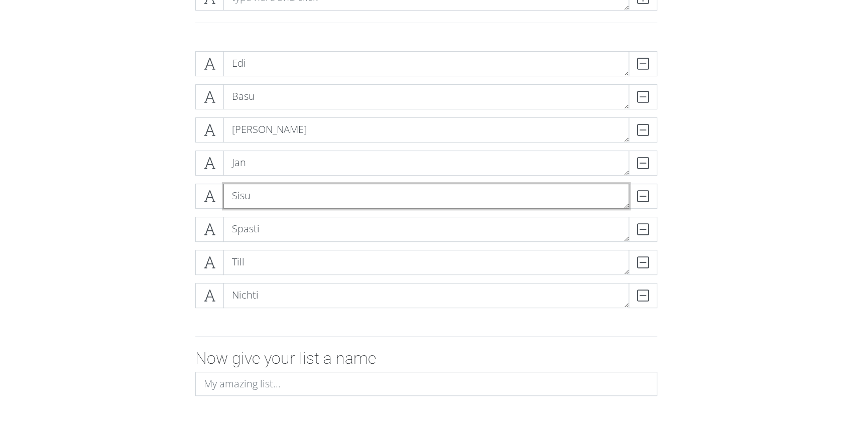
click at [258, 192] on textarea "Sisu" at bounding box center [426, 196] width 406 height 25
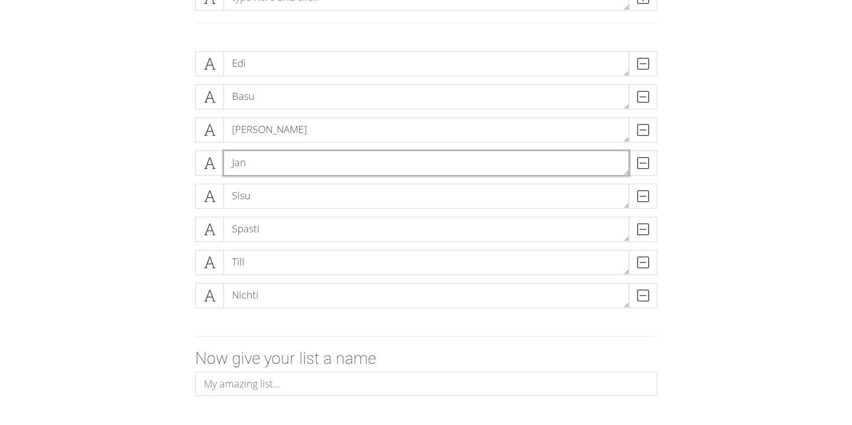
click at [253, 163] on textarea "Jan" at bounding box center [426, 163] width 406 height 25
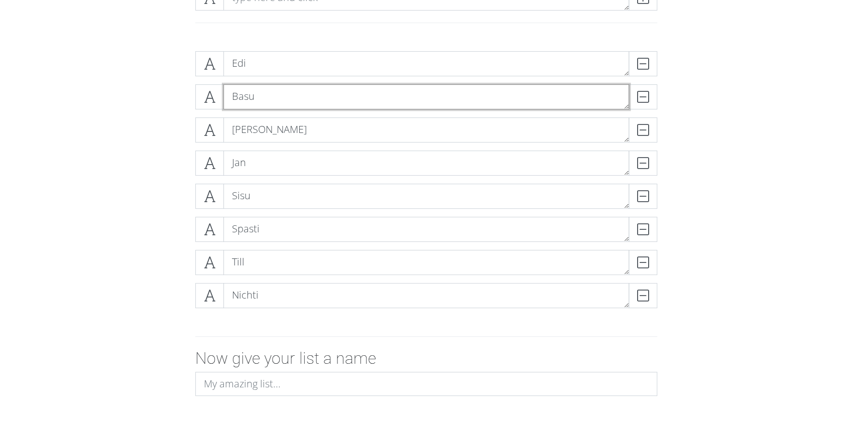
click at [264, 89] on textarea "Basu" at bounding box center [426, 96] width 406 height 25
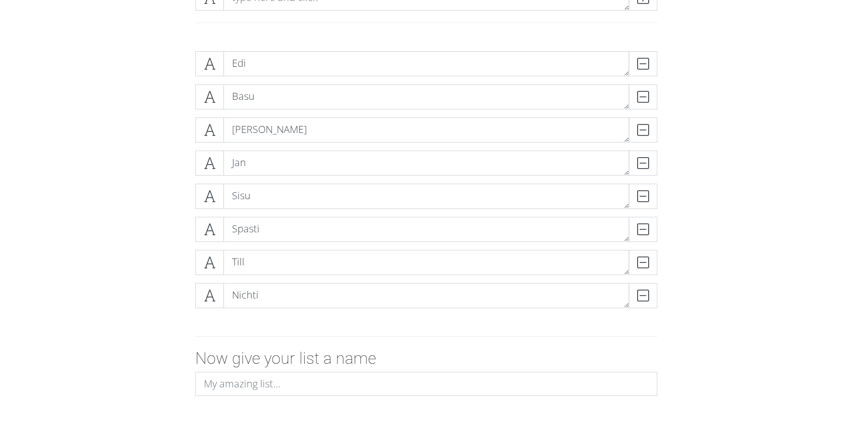
click at [255, 47] on div "[PERSON_NAME] Basu DELETE [PERSON_NAME] DELETE [PERSON_NAME] Sisu DELETE Spasti…" at bounding box center [426, 183] width 572 height 281
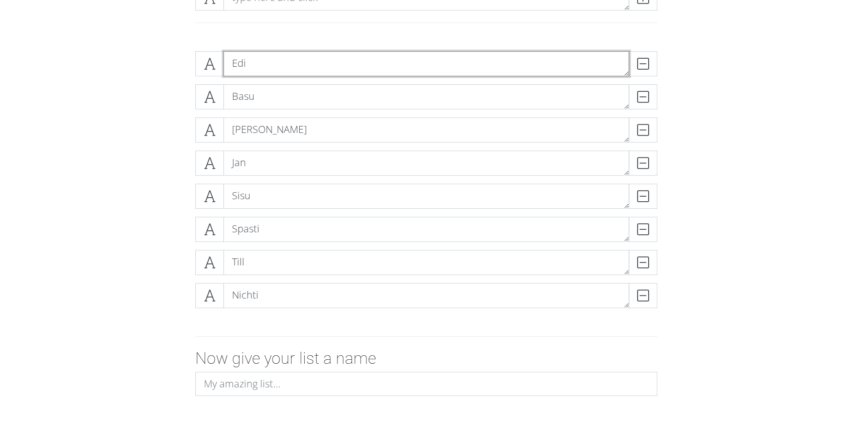
click at [256, 57] on textarea "Edi" at bounding box center [426, 63] width 406 height 25
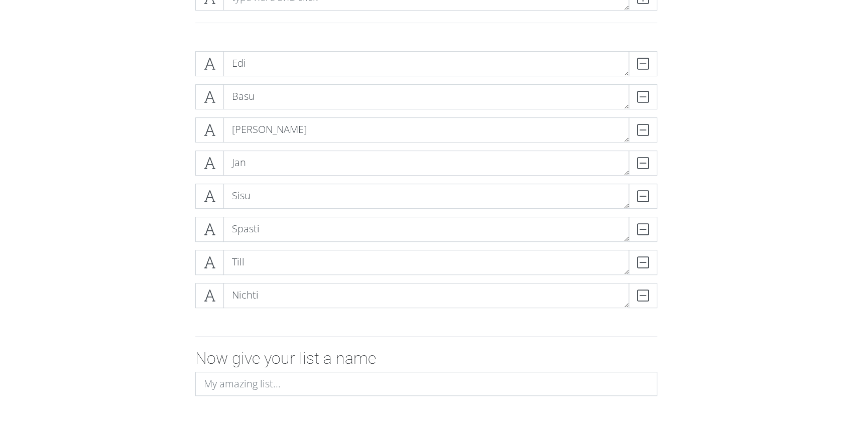
click at [128, 90] on form "[PERSON_NAME] Basu DELETE [PERSON_NAME] DELETE [PERSON_NAME] Sisu DELETE Spasti…" at bounding box center [426, 259] width 852 height 432
click at [144, 156] on div "[PERSON_NAME] Basu DELETE [PERSON_NAME] DELETE [PERSON_NAME] Sisu DELETE Spasti…" at bounding box center [426, 183] width 572 height 281
click at [259, 290] on textarea "Nichti" at bounding box center [426, 295] width 406 height 25
click at [163, 293] on div "[PERSON_NAME] Basu DELETE [PERSON_NAME] DELETE [PERSON_NAME] Sisu DELETE Spasti…" at bounding box center [426, 183] width 572 height 281
click at [151, 238] on div "[PERSON_NAME] Basu DELETE [PERSON_NAME] DELETE [PERSON_NAME] Sisu DELETE Spasti…" at bounding box center [426, 183] width 572 height 281
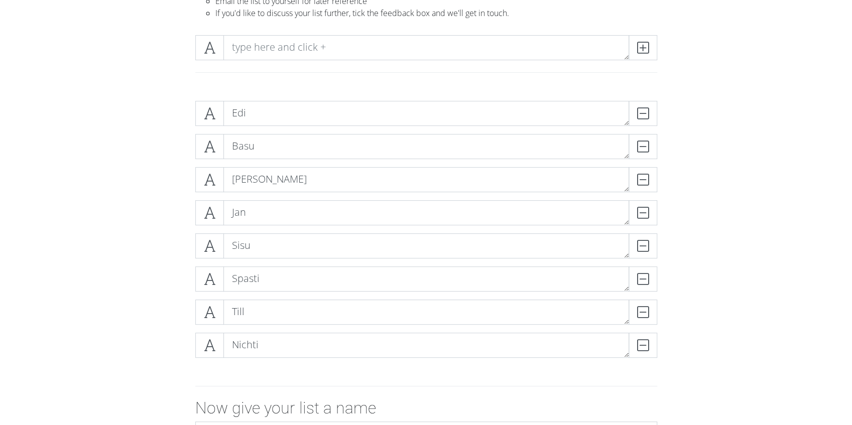
scroll to position [133, 0]
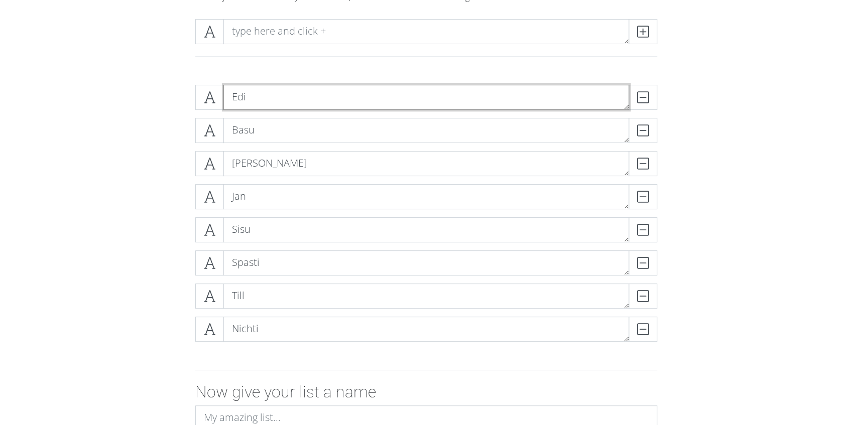
click at [258, 100] on textarea "Edi" at bounding box center [426, 97] width 406 height 25
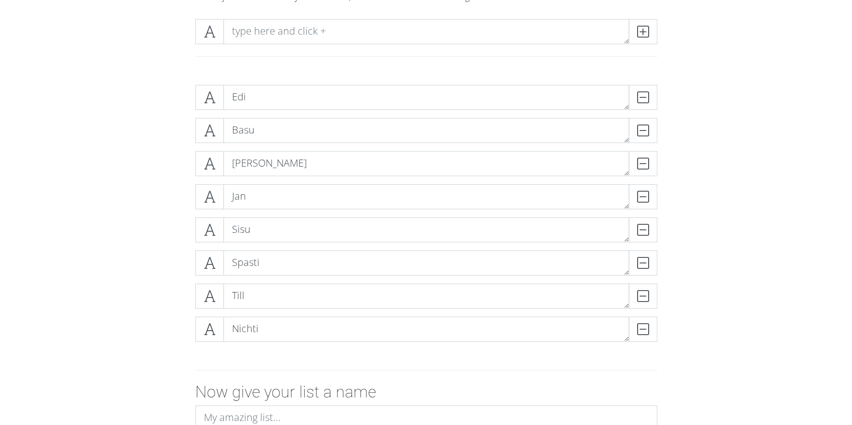
click at [148, 128] on div "[PERSON_NAME] Basu DELETE [PERSON_NAME] DELETE [PERSON_NAME] Sisu DELETE Spasti…" at bounding box center [426, 217] width 572 height 281
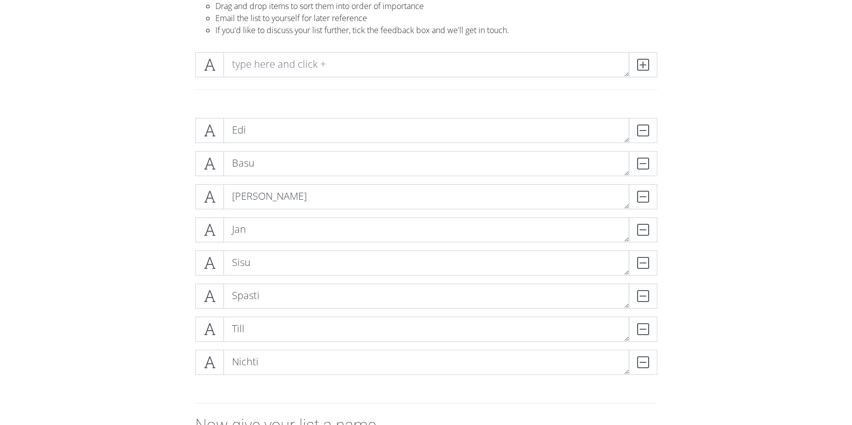
scroll to position [100, 0]
click at [782, 237] on form "[PERSON_NAME] Basu DELETE [PERSON_NAME] DELETE [PERSON_NAME] Sisu DELETE Spasti…" at bounding box center [426, 326] width 852 height 432
